Goal: Find specific page/section: Find specific page/section

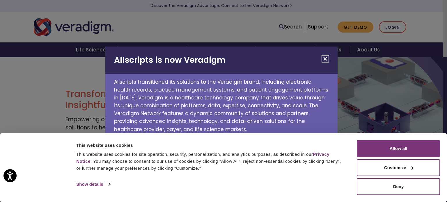
click at [327, 60] on button "Close" at bounding box center [324, 58] width 7 height 7
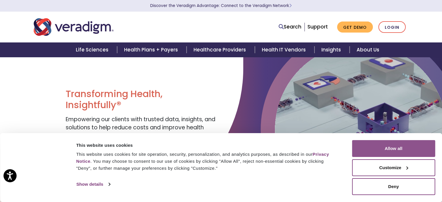
click at [375, 145] on button "Allow all" at bounding box center [393, 148] width 83 height 17
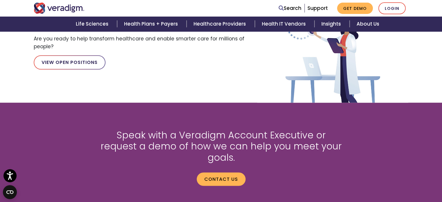
scroll to position [698, 0]
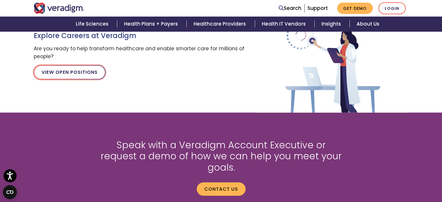
click at [82, 74] on link "View Open Positions" at bounding box center [70, 72] width 72 height 14
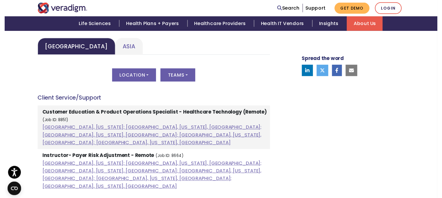
scroll to position [291, 0]
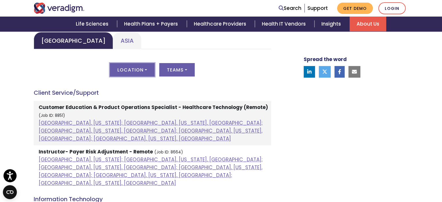
click at [137, 70] on button "Location" at bounding box center [132, 69] width 45 height 13
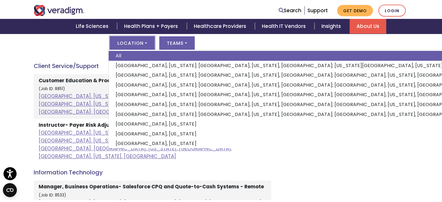
scroll to position [0, 0]
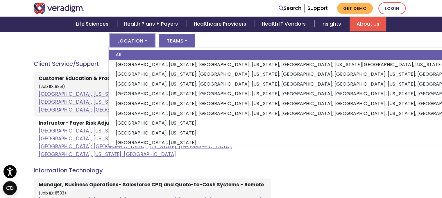
click at [66, 42] on div "Location All Albuquerque, New Mexico; Dallas, Texas, United States; Kansas City…" at bounding box center [152, 44] width 237 height 20
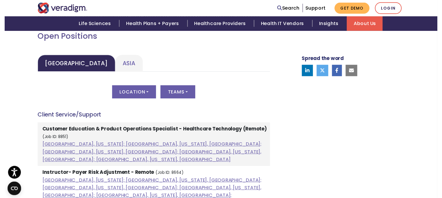
scroll to position [262, 0]
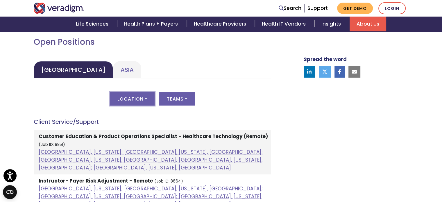
click at [144, 97] on button "Location" at bounding box center [132, 98] width 45 height 13
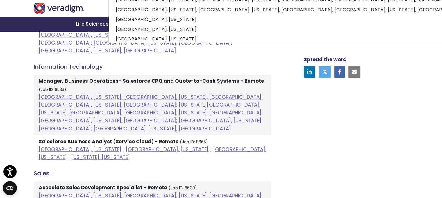
scroll to position [436, 0]
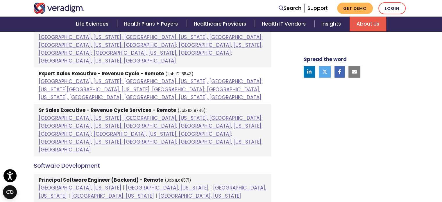
scroll to position [640, 0]
